Goal: Task Accomplishment & Management: Use online tool/utility

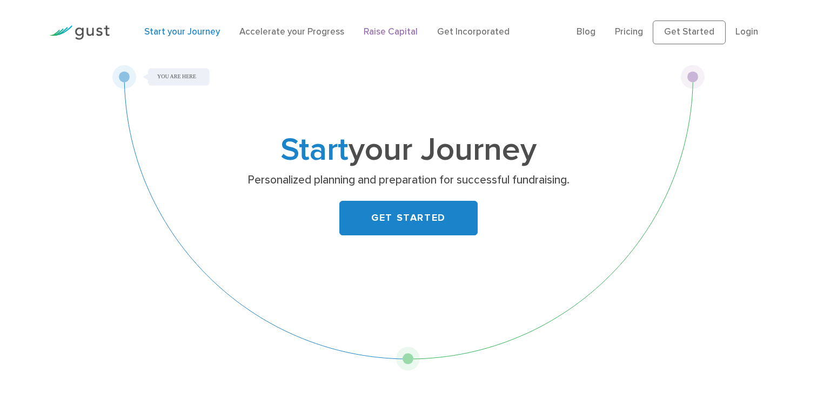
click at [388, 32] on link "Raise Capital" at bounding box center [391, 31] width 54 height 11
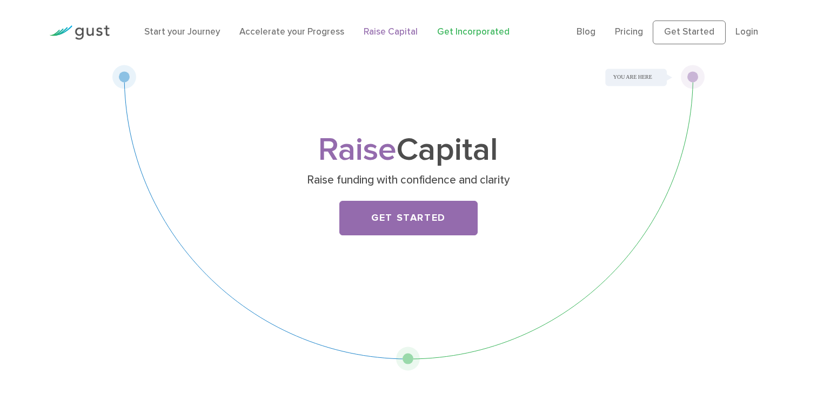
click at [465, 29] on link "Get Incorporated" at bounding box center [473, 31] width 72 height 11
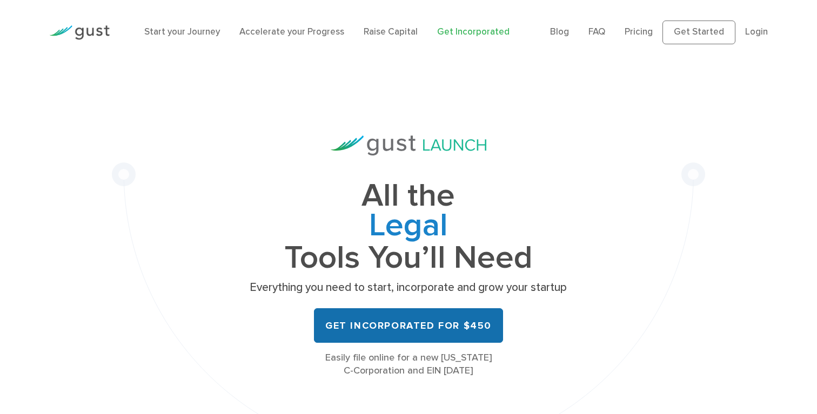
click at [443, 329] on link "Get Incorporated for $450" at bounding box center [408, 326] width 189 height 35
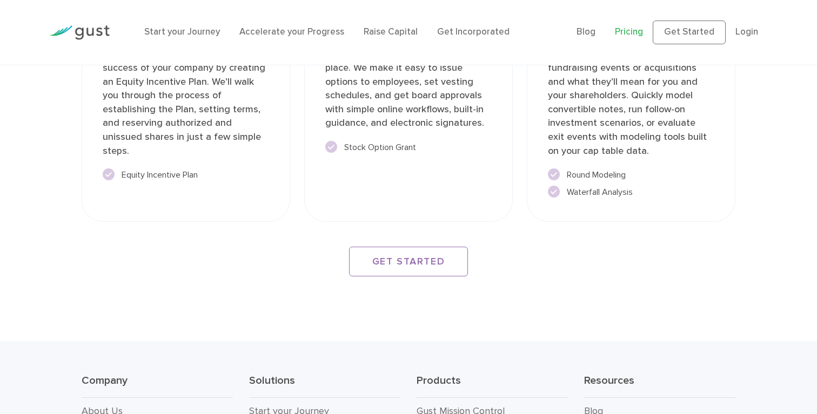
scroll to position [1783, 0]
